Goal: Transaction & Acquisition: Book appointment/travel/reservation

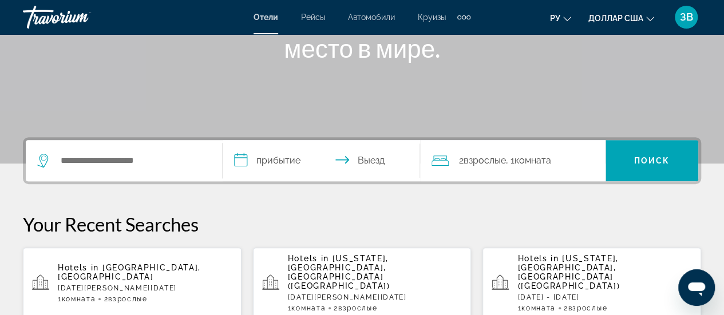
scroll to position [286, 0]
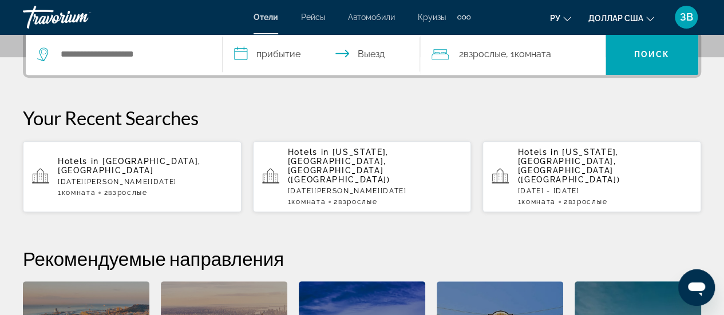
click at [171, 157] on span "[GEOGRAPHIC_DATA], [GEOGRAPHIC_DATA]" at bounding box center [129, 166] width 143 height 18
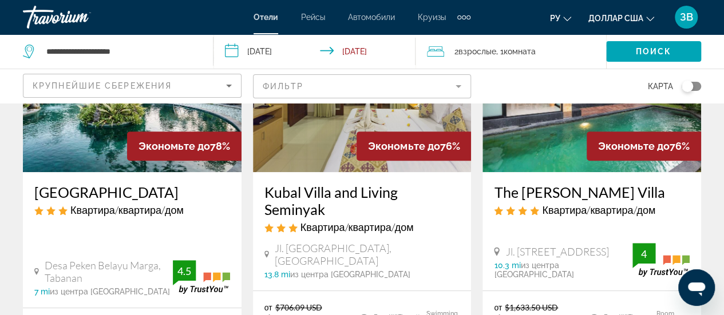
scroll to position [172, 0]
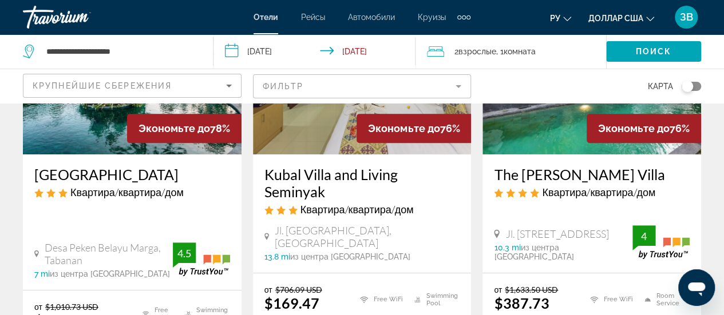
click at [455, 85] on mat-form-field "Фильтр" at bounding box center [362, 86] width 219 height 24
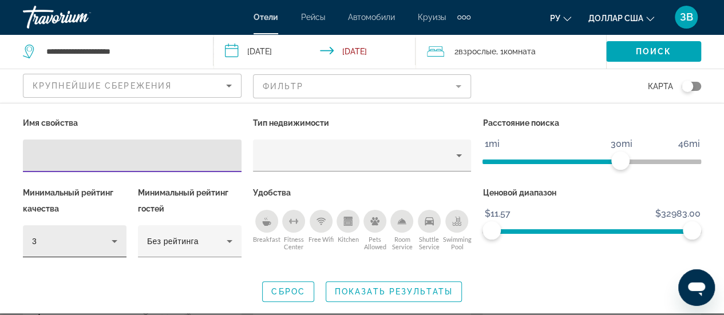
click at [116, 245] on icon "Hotel Filters" at bounding box center [115, 242] width 14 height 14
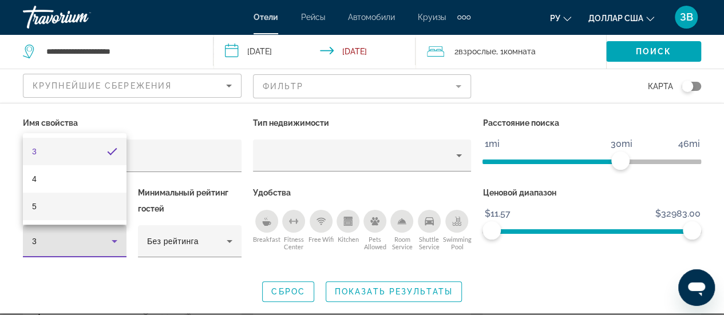
click at [93, 209] on mat-option "5" at bounding box center [75, 206] width 104 height 27
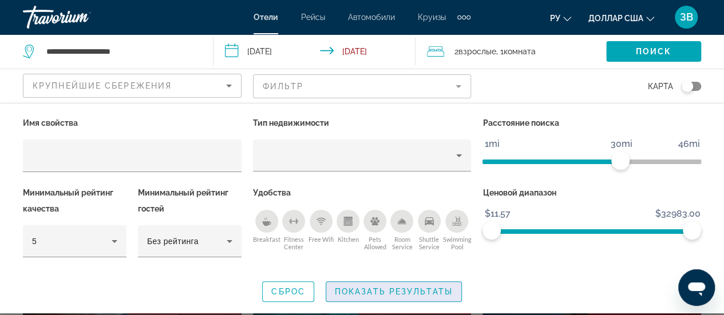
click at [364, 289] on span "Показать результаты" at bounding box center [394, 291] width 118 height 9
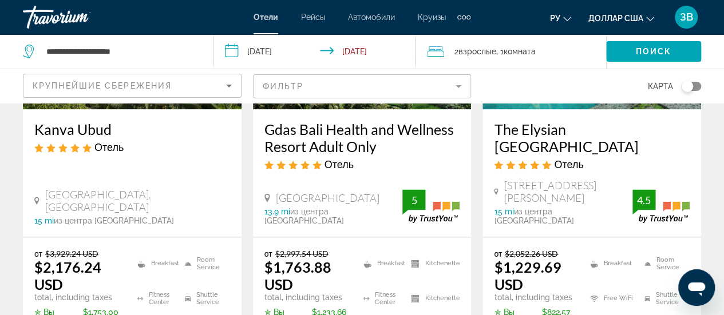
scroll to position [572, 0]
